Goal: Check status

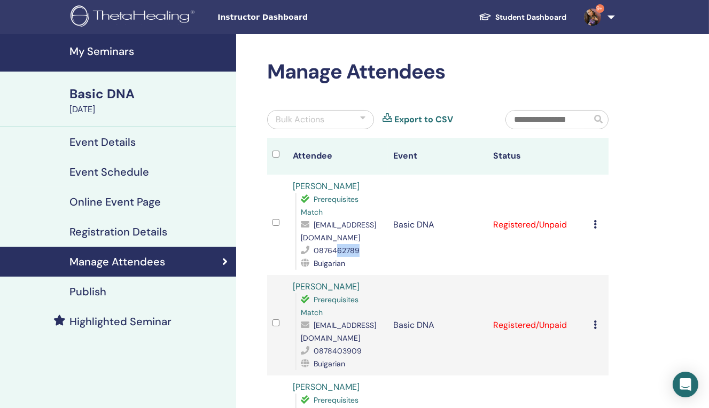
drag, startPoint x: 337, startPoint y: 234, endPoint x: 387, endPoint y: 234, distance: 50.8
click at [387, 234] on tr "[PERSON_NAME] Prerequisites Match [EMAIL_ADDRESS][DOMAIN_NAME] 0876462789 Bulga…" at bounding box center [437, 225] width 341 height 100
drag, startPoint x: 332, startPoint y: 226, endPoint x: 353, endPoint y: 228, distance: 20.4
click at [353, 244] on div "877133243" at bounding box center [342, 250] width 82 height 13
